Goal: Information Seeking & Learning: Find specific page/section

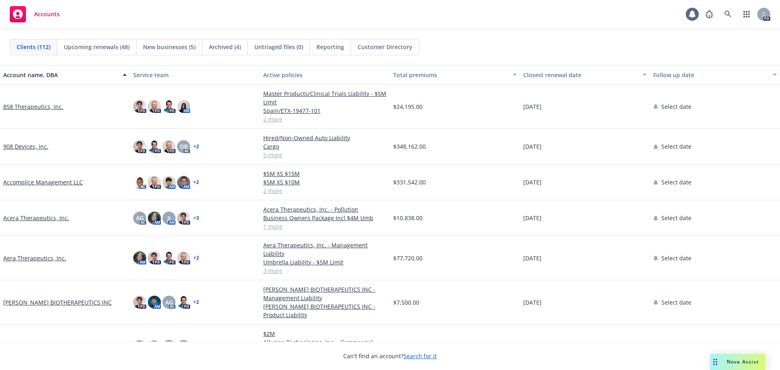
click at [41, 11] on span "Accounts" at bounding box center [47, 14] width 26 height 7
click at [93, 14] on div "Accounts 1 PD" at bounding box center [390, 14] width 780 height 29
click at [729, 12] on icon at bounding box center [728, 14] width 7 height 7
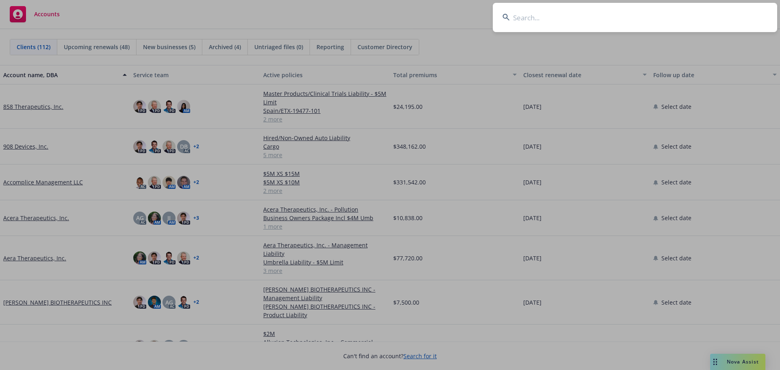
click at [668, 24] on input at bounding box center [635, 17] width 285 height 29
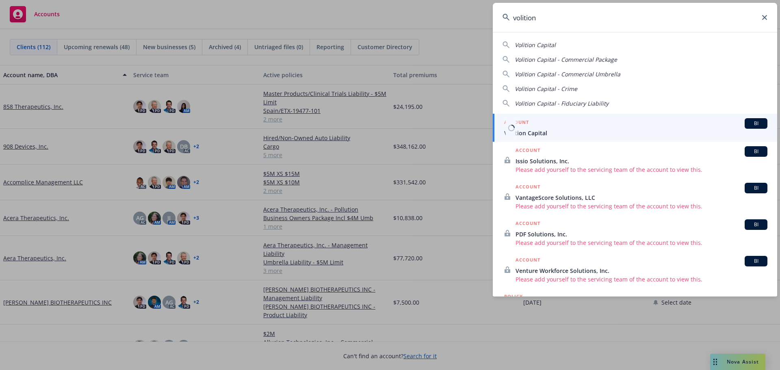
type input "volition"
click at [531, 125] on div "ACCOUNT BI" at bounding box center [635, 123] width 263 height 11
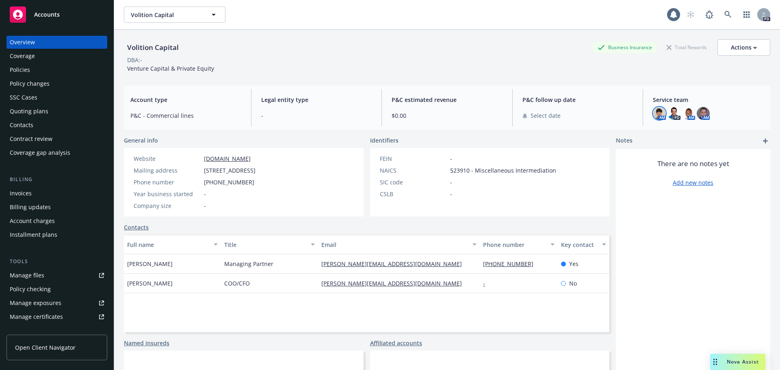
click at [653, 108] on img at bounding box center [659, 113] width 13 height 13
click at [595, 69] on div "Volition Capital Business Insurance Total Rewards Actions DBA: - Venture Capita…" at bounding box center [447, 55] width 647 height 33
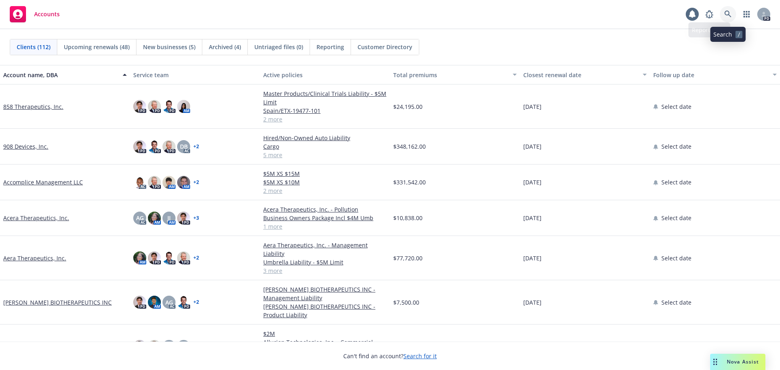
click at [732, 13] on link at bounding box center [728, 14] width 16 height 16
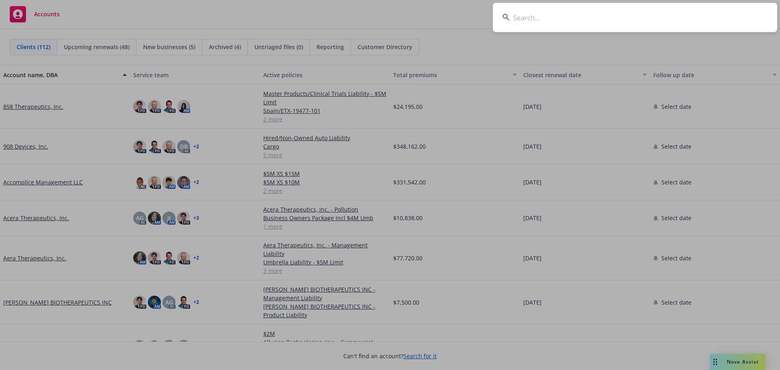
click at [607, 24] on input at bounding box center [635, 17] width 285 height 29
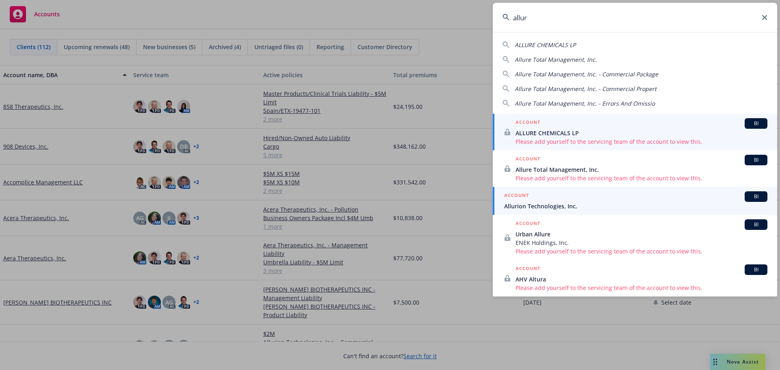
type input "allur"
click at [524, 201] on h5 "ACCOUNT" at bounding box center [516, 196] width 25 height 10
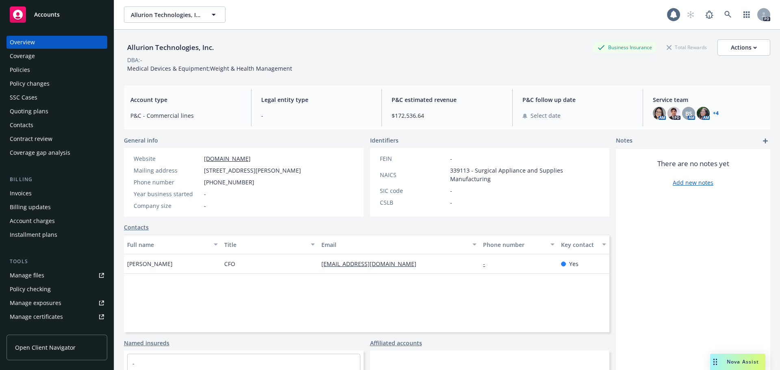
click at [39, 58] on div "Coverage" at bounding box center [57, 56] width 94 height 13
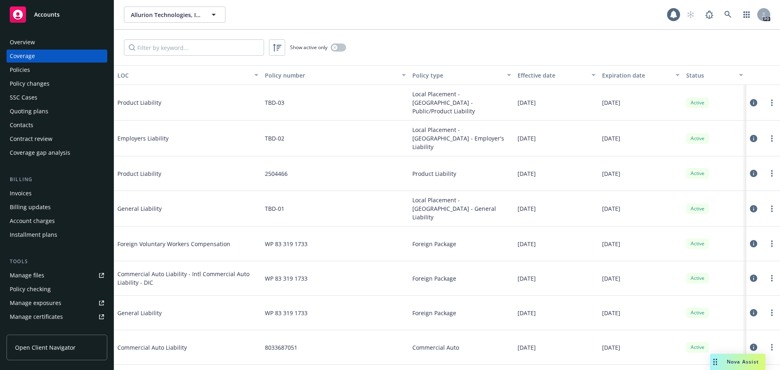
click at [45, 72] on div "Policies" at bounding box center [57, 69] width 94 height 13
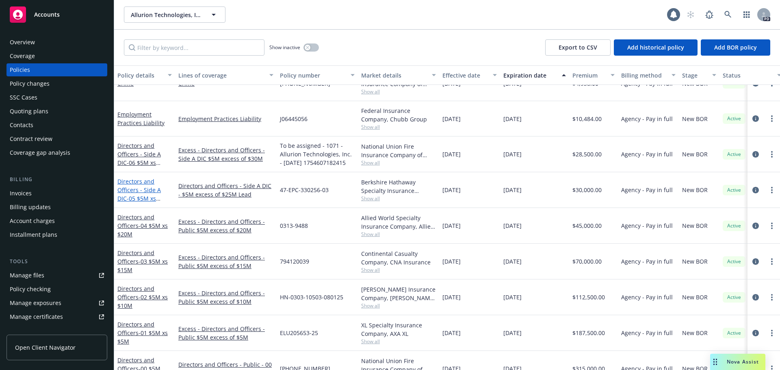
scroll to position [81, 0]
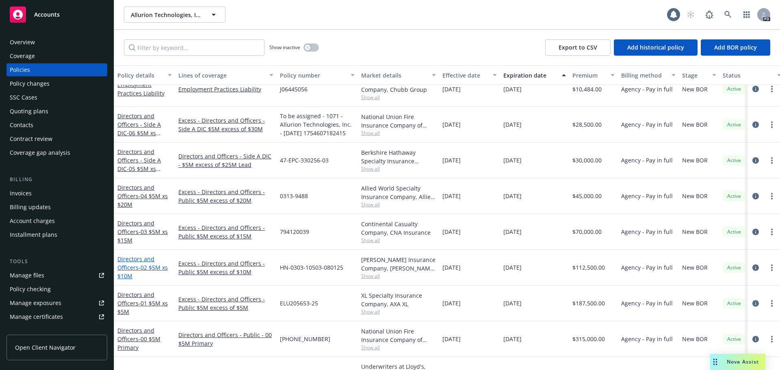
click at [131, 265] on link "Directors and Officers - 02 $5M xs $10M" at bounding box center [142, 267] width 50 height 25
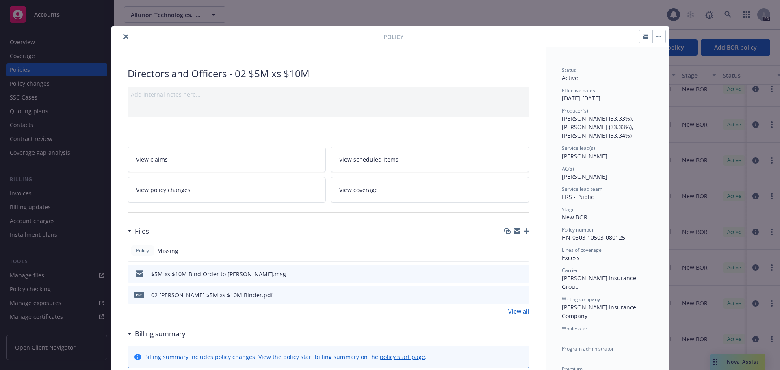
click at [124, 38] on icon "close" at bounding box center [126, 36] width 5 height 5
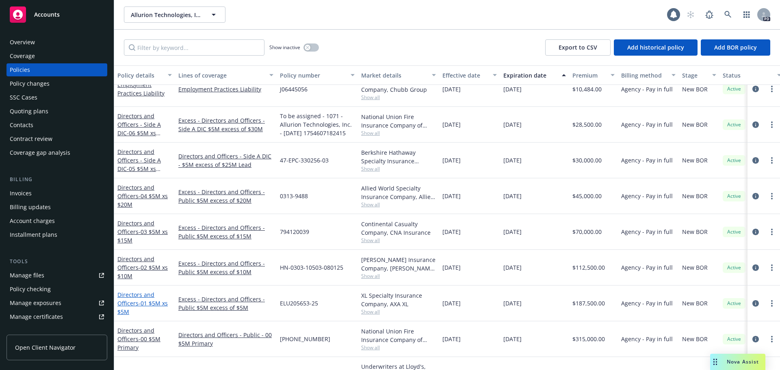
click at [138, 297] on link "Directors and Officers - 01 $5M xs $5M" at bounding box center [142, 303] width 50 height 25
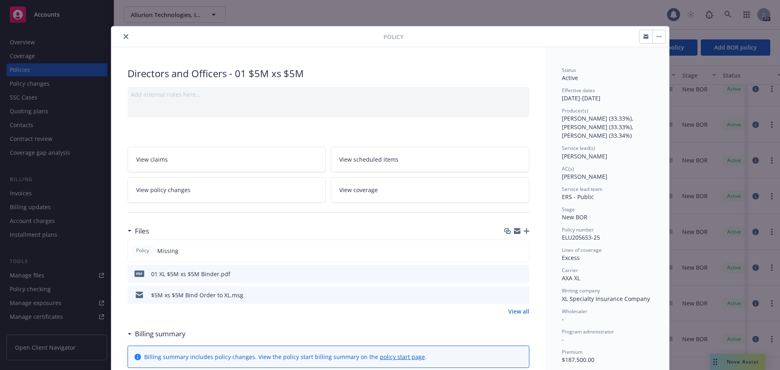
click at [124, 36] on icon "close" at bounding box center [126, 36] width 5 height 5
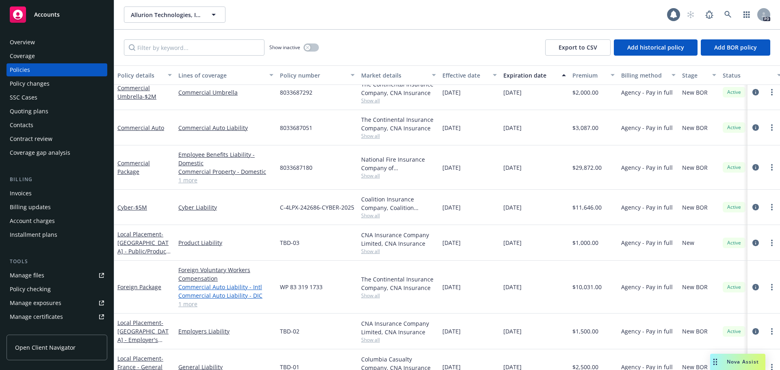
scroll to position [389, 0]
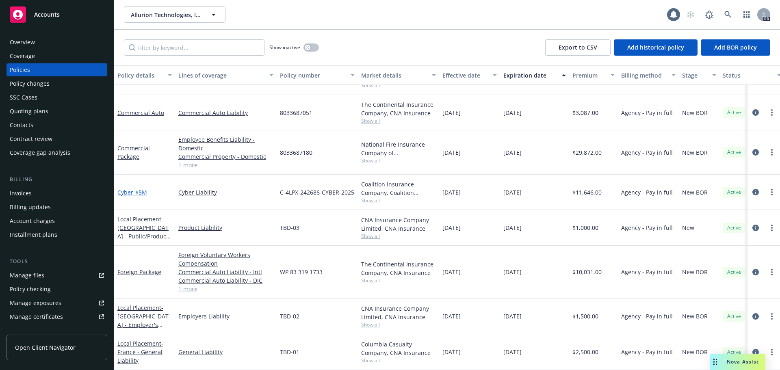
click at [138, 189] on span "- $5M" at bounding box center [140, 193] width 14 height 8
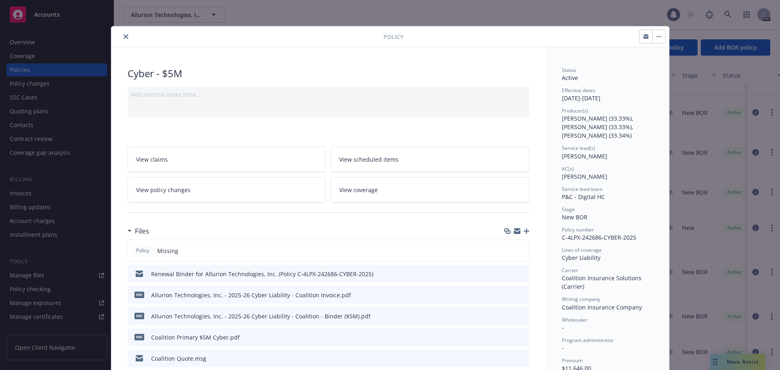
click at [123, 34] on button "close" at bounding box center [126, 37] width 10 height 10
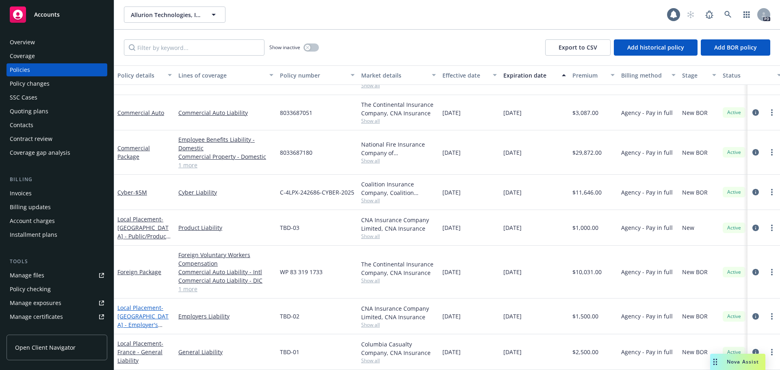
scroll to position [389, 0]
click at [139, 345] on span "- [GEOGRAPHIC_DATA] - General Liability" at bounding box center [140, 352] width 46 height 25
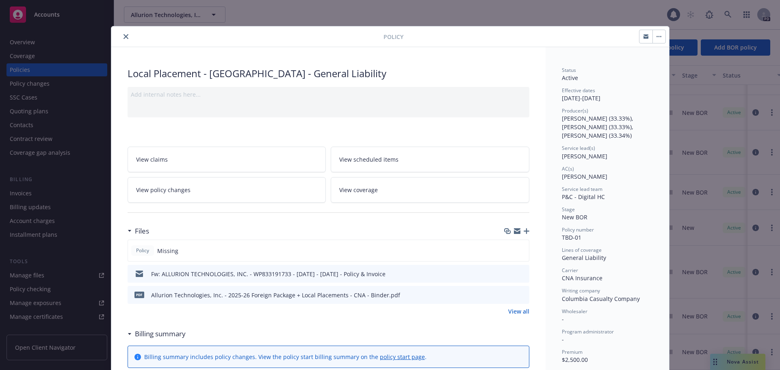
click at [121, 35] on button "close" at bounding box center [126, 37] width 10 height 10
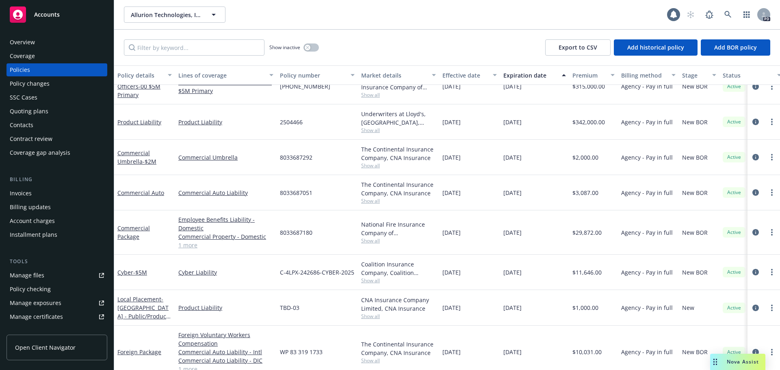
scroll to position [267, 0]
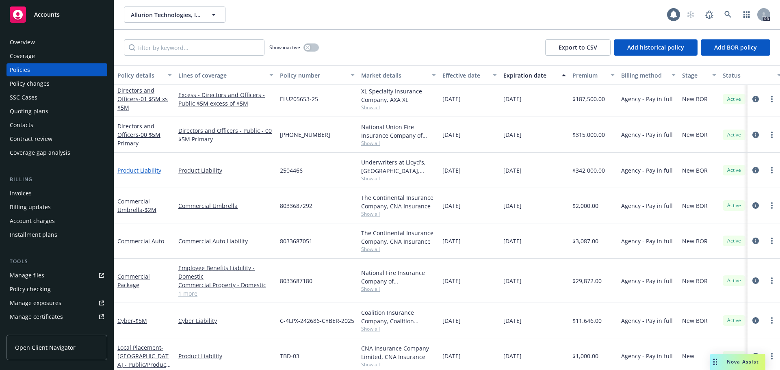
click at [151, 170] on link "Product Liability" at bounding box center [139, 171] width 44 height 8
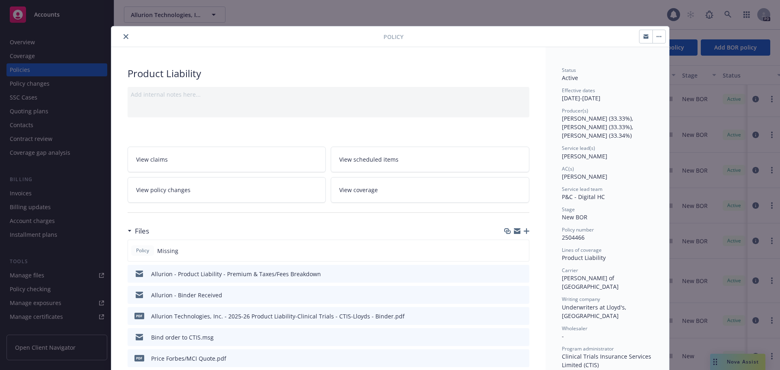
click at [124, 36] on icon "close" at bounding box center [126, 36] width 5 height 5
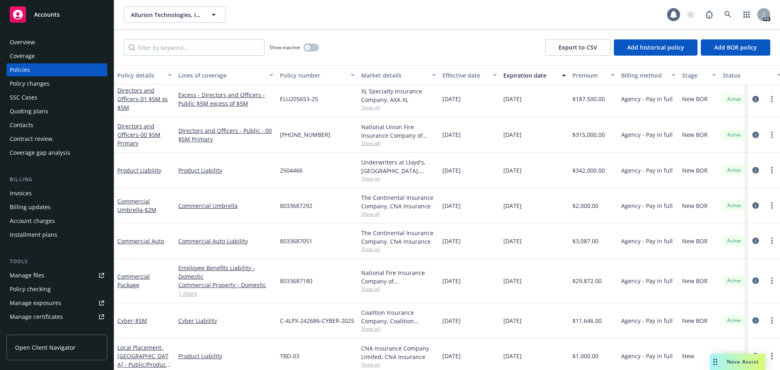
click at [170, 180] on div "Product Liability" at bounding box center [144, 170] width 61 height 35
